Goal: Task Accomplishment & Management: Manage account settings

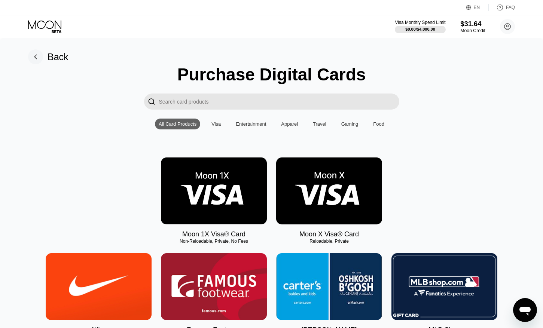
click at [469, 26] on div "$31.64" at bounding box center [472, 24] width 25 height 8
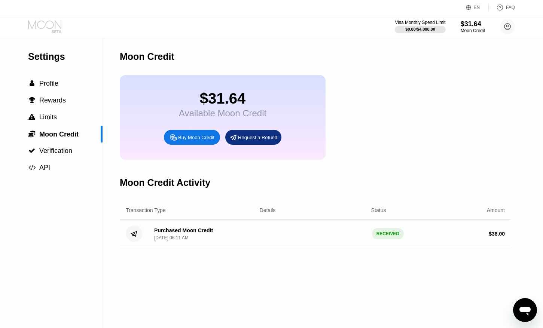
click at [47, 27] on icon at bounding box center [45, 26] width 35 height 13
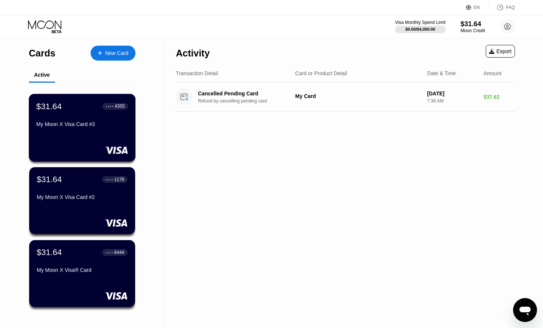
click at [89, 126] on div "My Moon X Visa Card #3" at bounding box center [82, 124] width 92 height 6
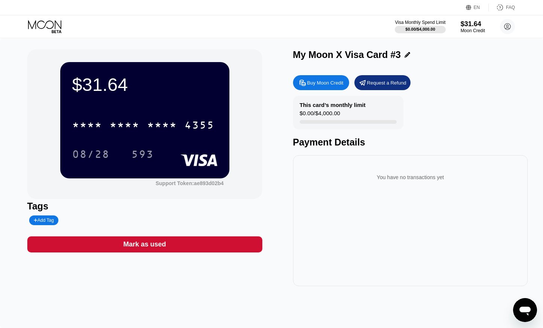
click at [44, 26] on icon at bounding box center [44, 24] width 33 height 9
